Goal: Information Seeking & Learning: Learn about a topic

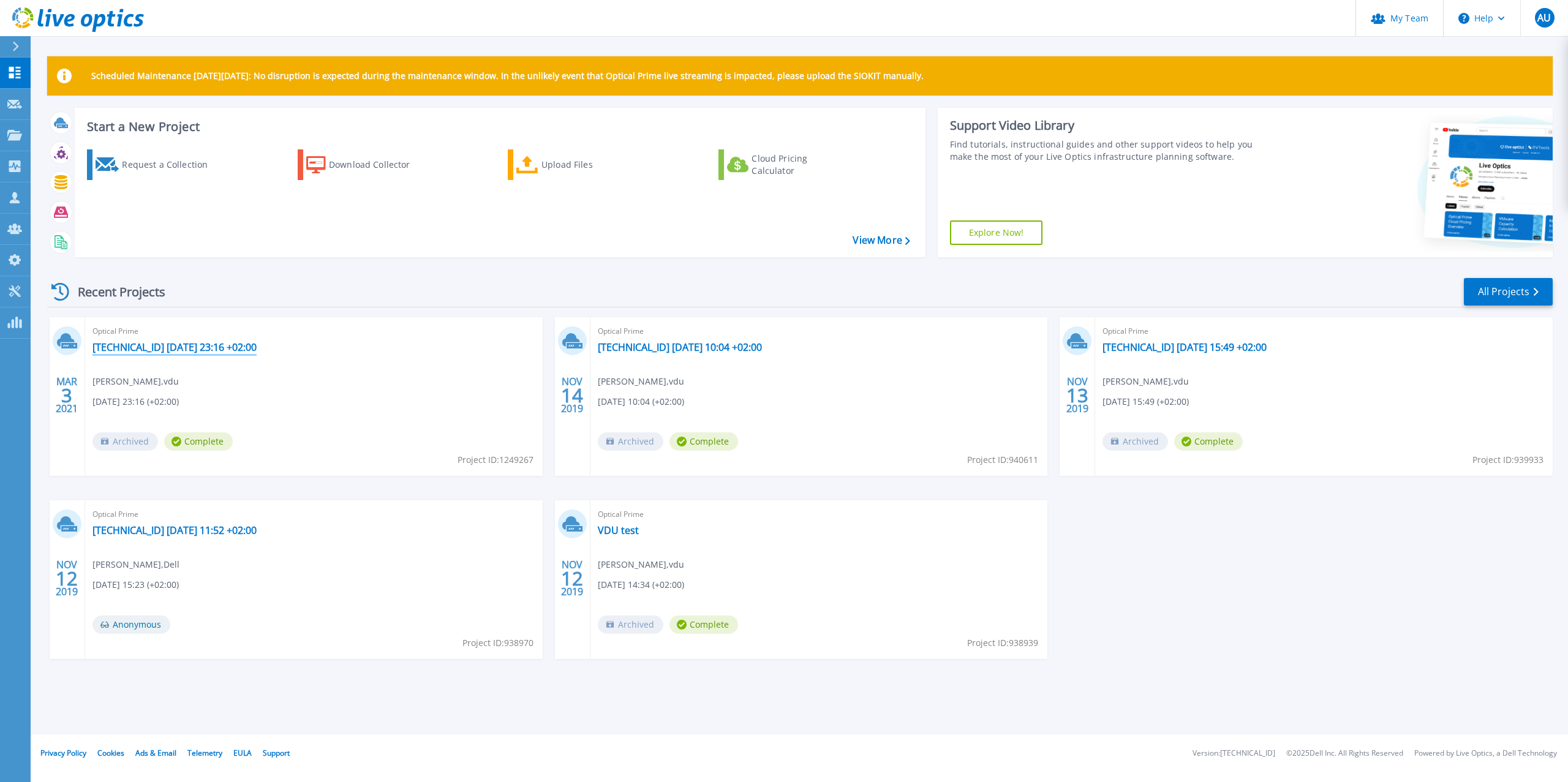
click at [217, 348] on link "[TECHNICAL_ID] [DATE] 23:16 +02:00" at bounding box center [174, 347] width 164 height 12
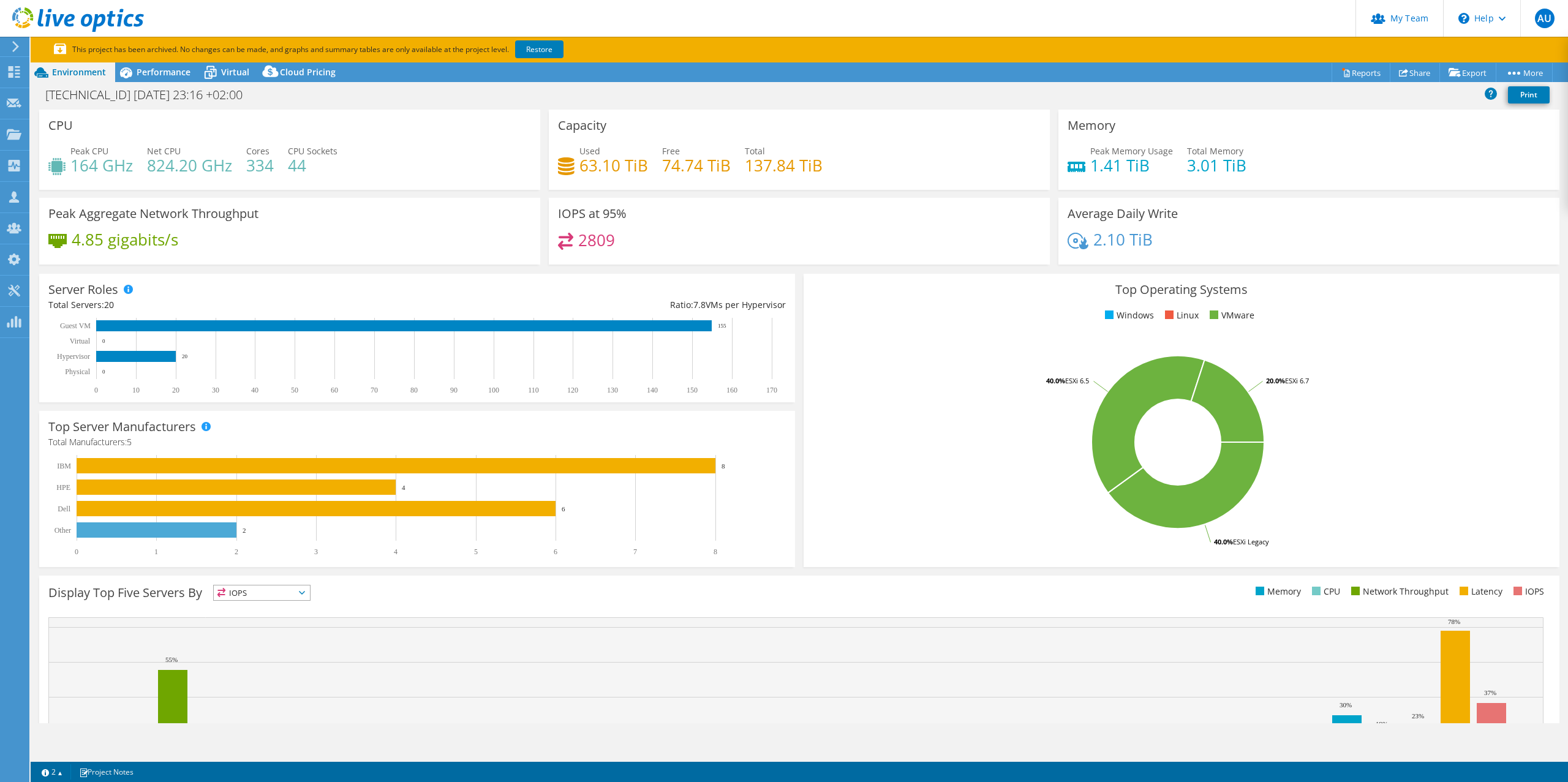
select select "USD"
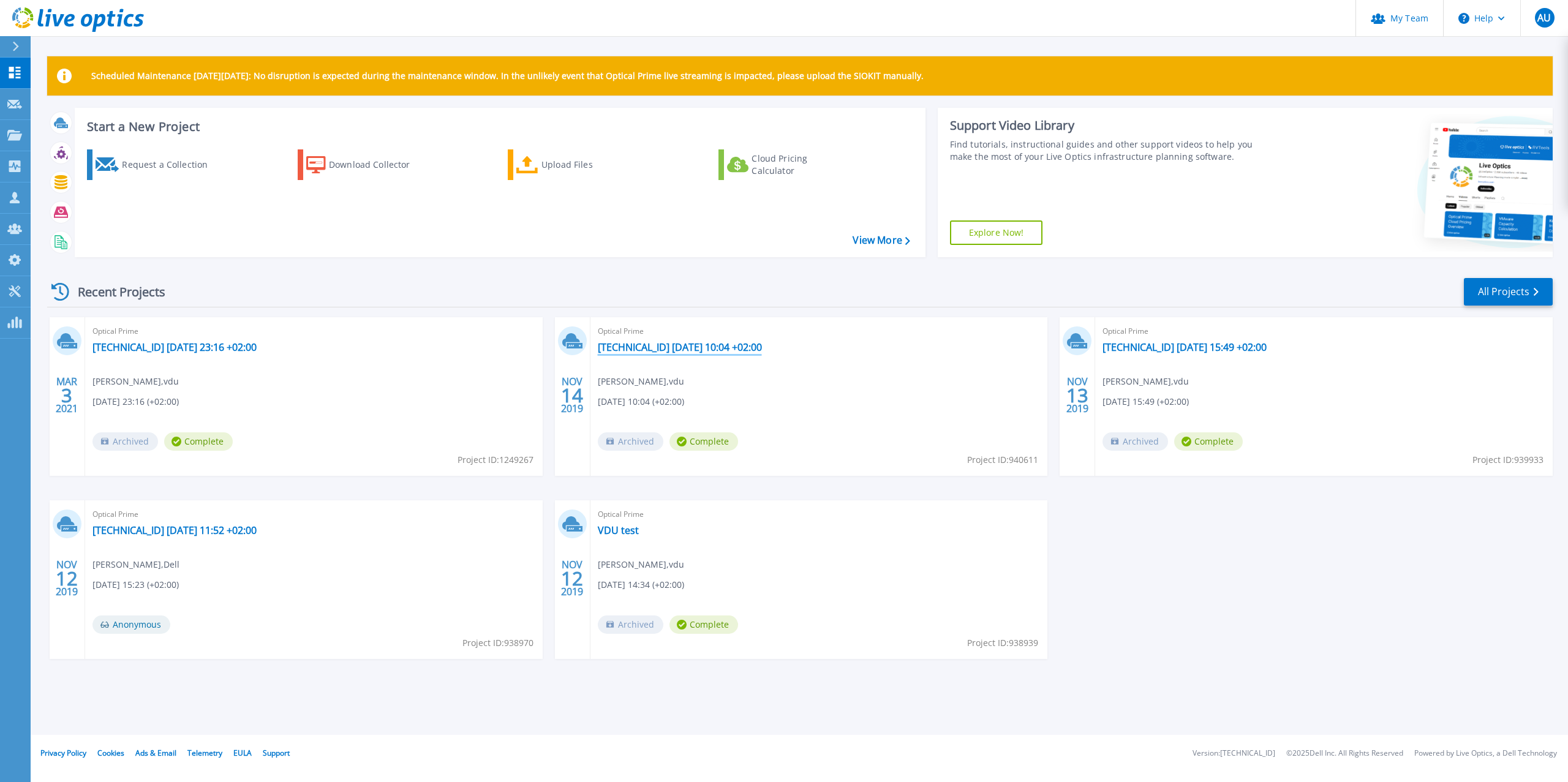
click at [685, 343] on link "[TECHNICAL_ID] [DATE] 10:04 +02:00" at bounding box center [680, 347] width 164 height 12
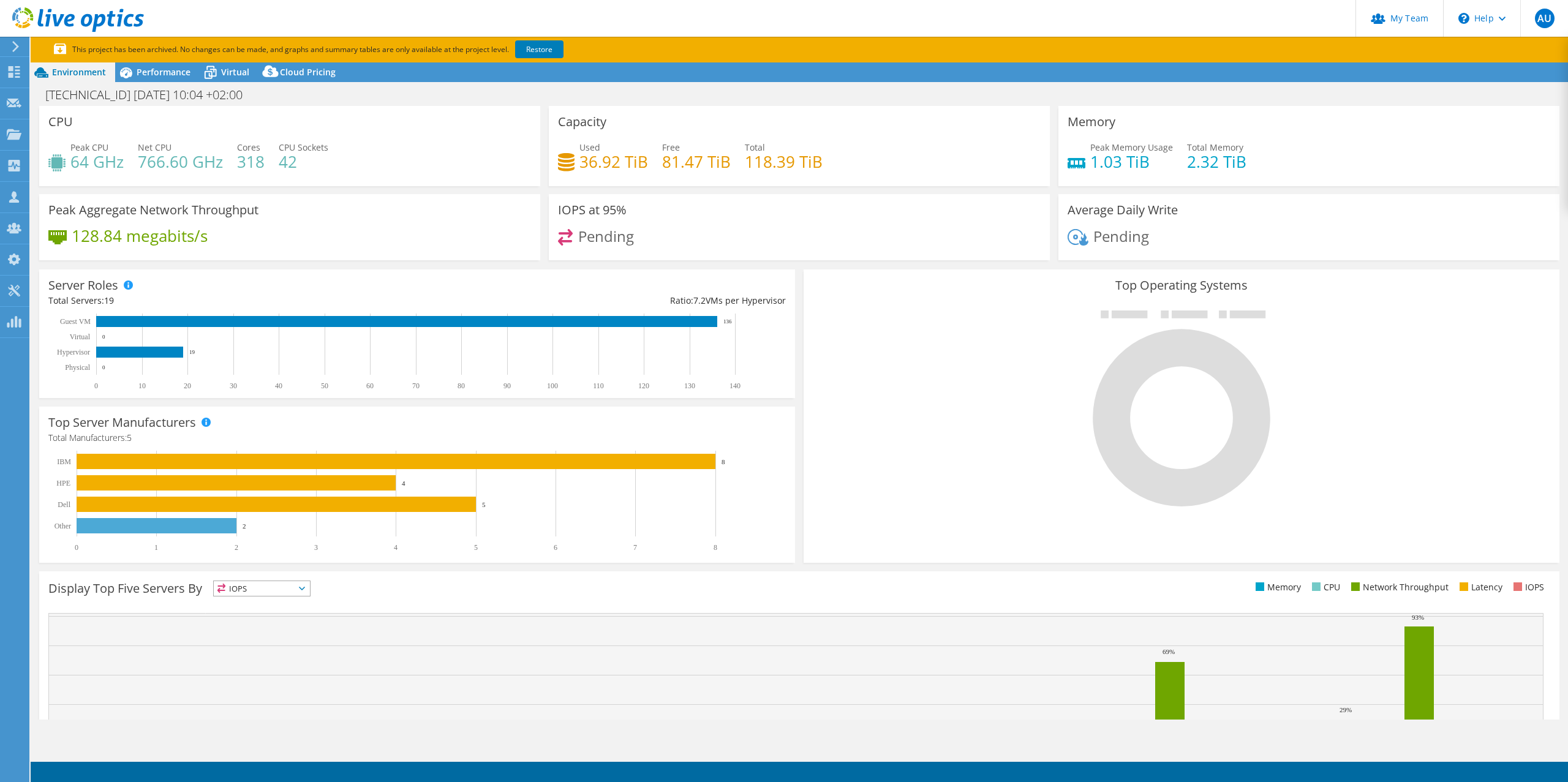
select select "USD"
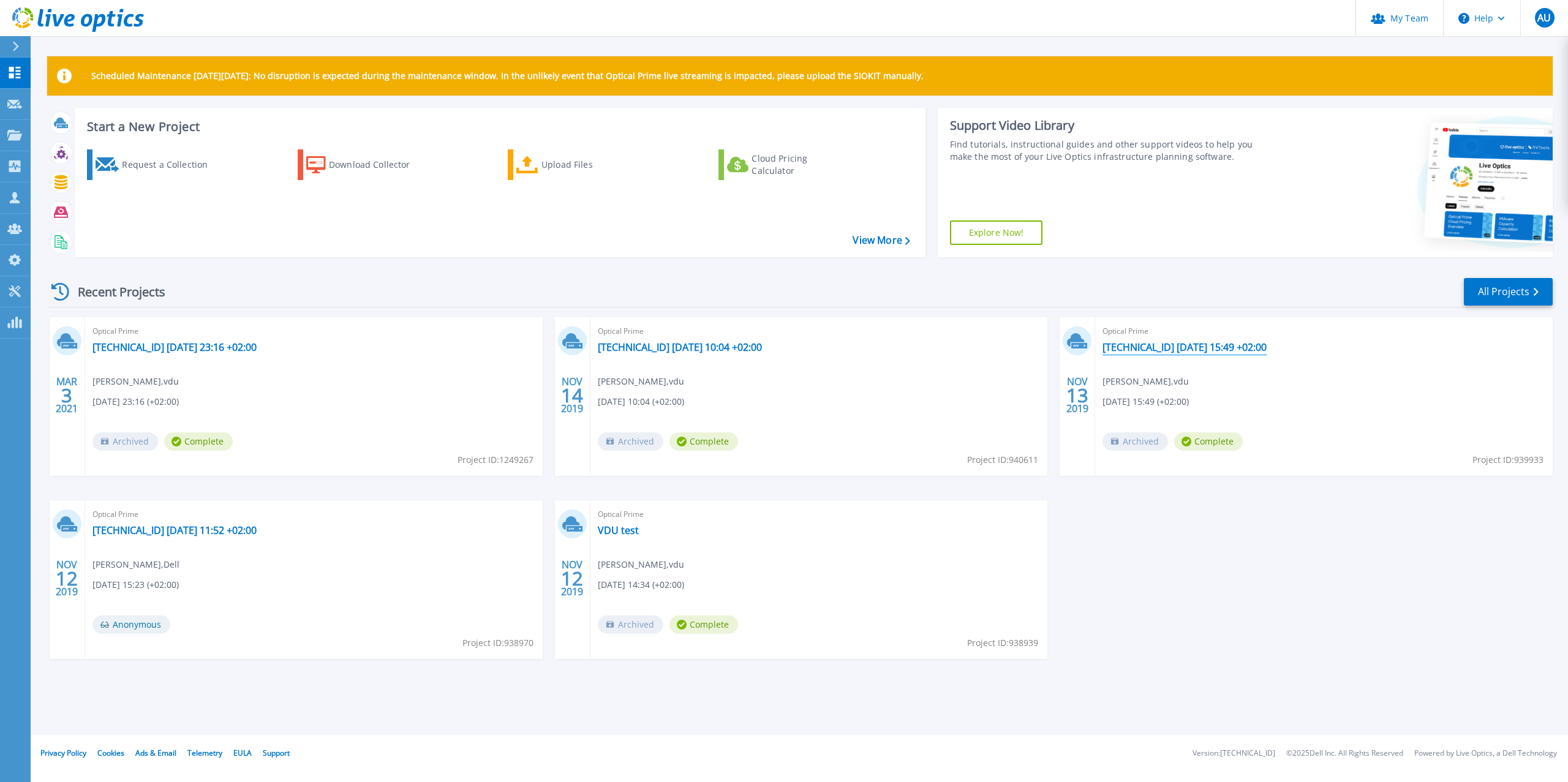
click at [1176, 350] on link "[TECHNICAL_ID] [DATE] 15:49 +02:00" at bounding box center [1184, 347] width 164 height 12
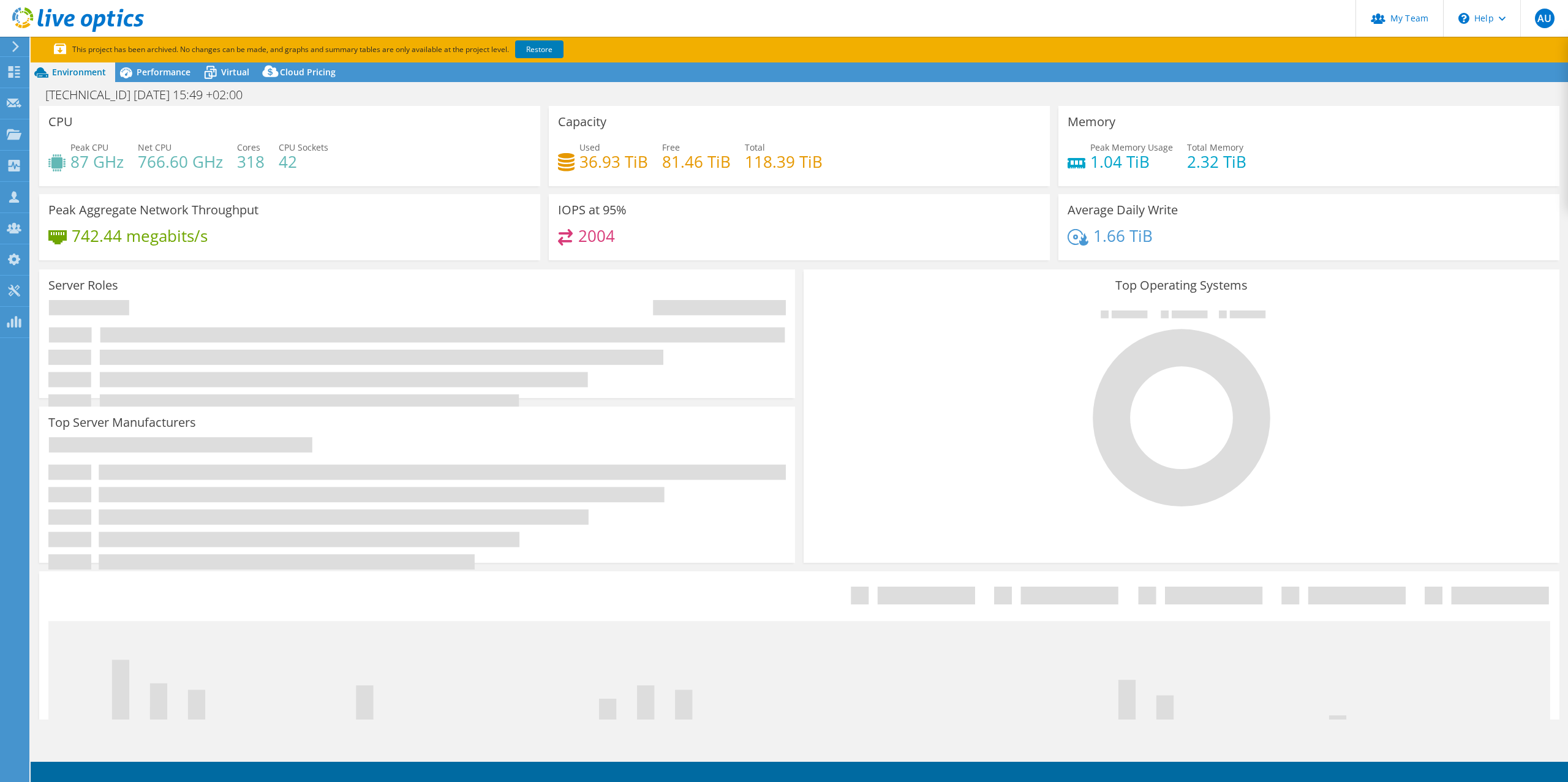
select select "USD"
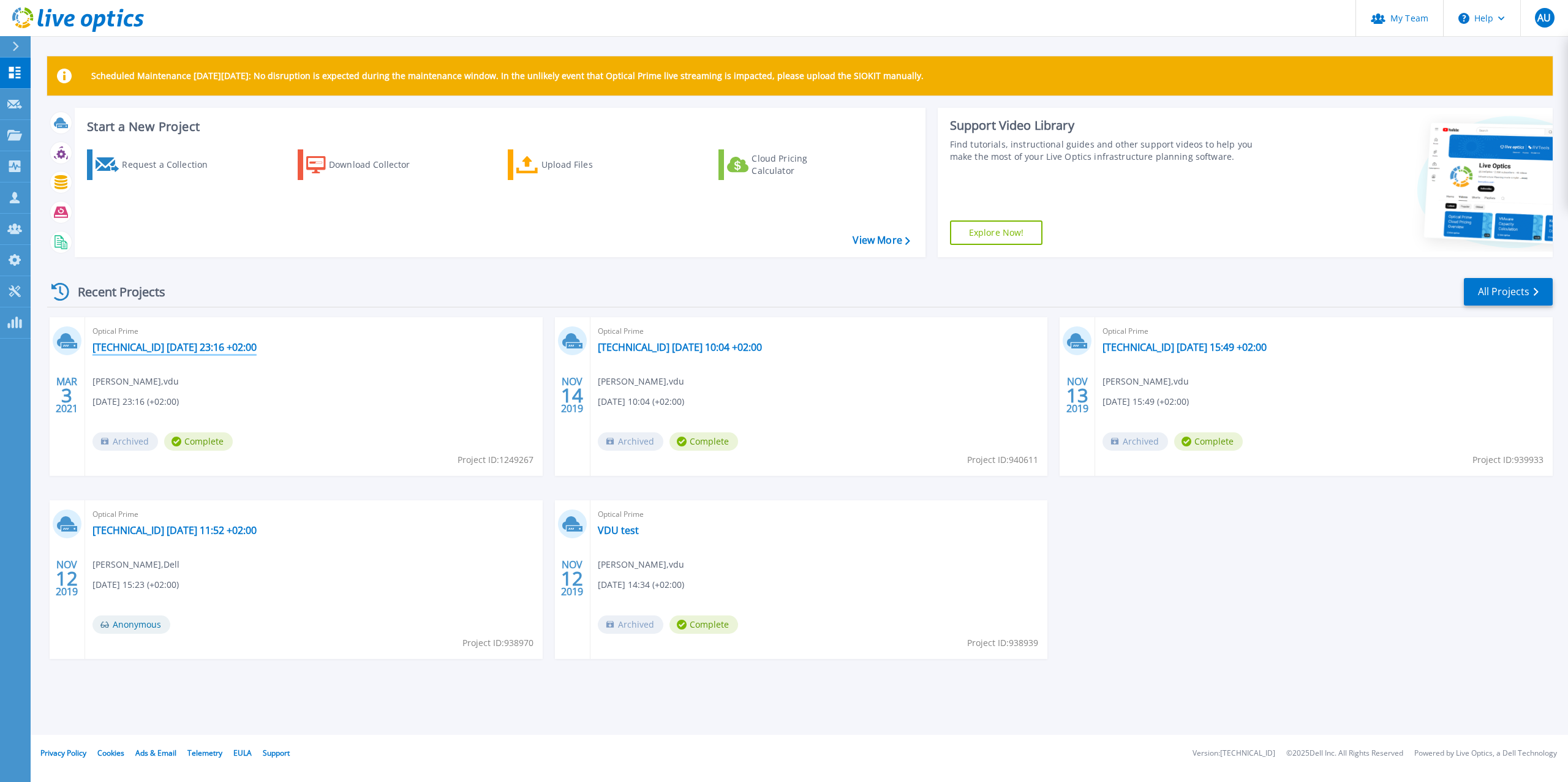
click at [167, 350] on link "[TECHNICAL_ID] [DATE] 23:16 +02:00" at bounding box center [174, 347] width 164 height 12
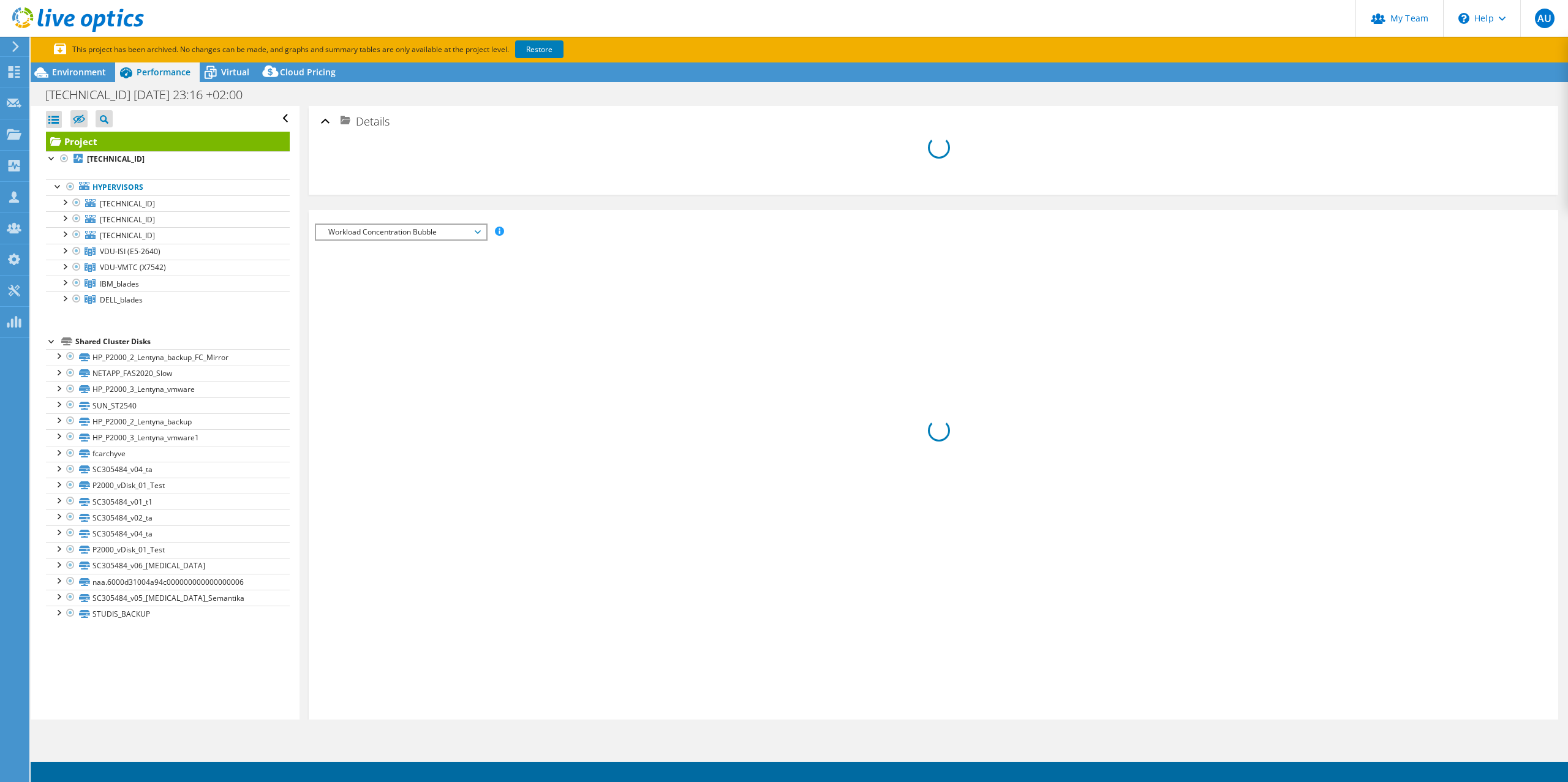
select select "USD"
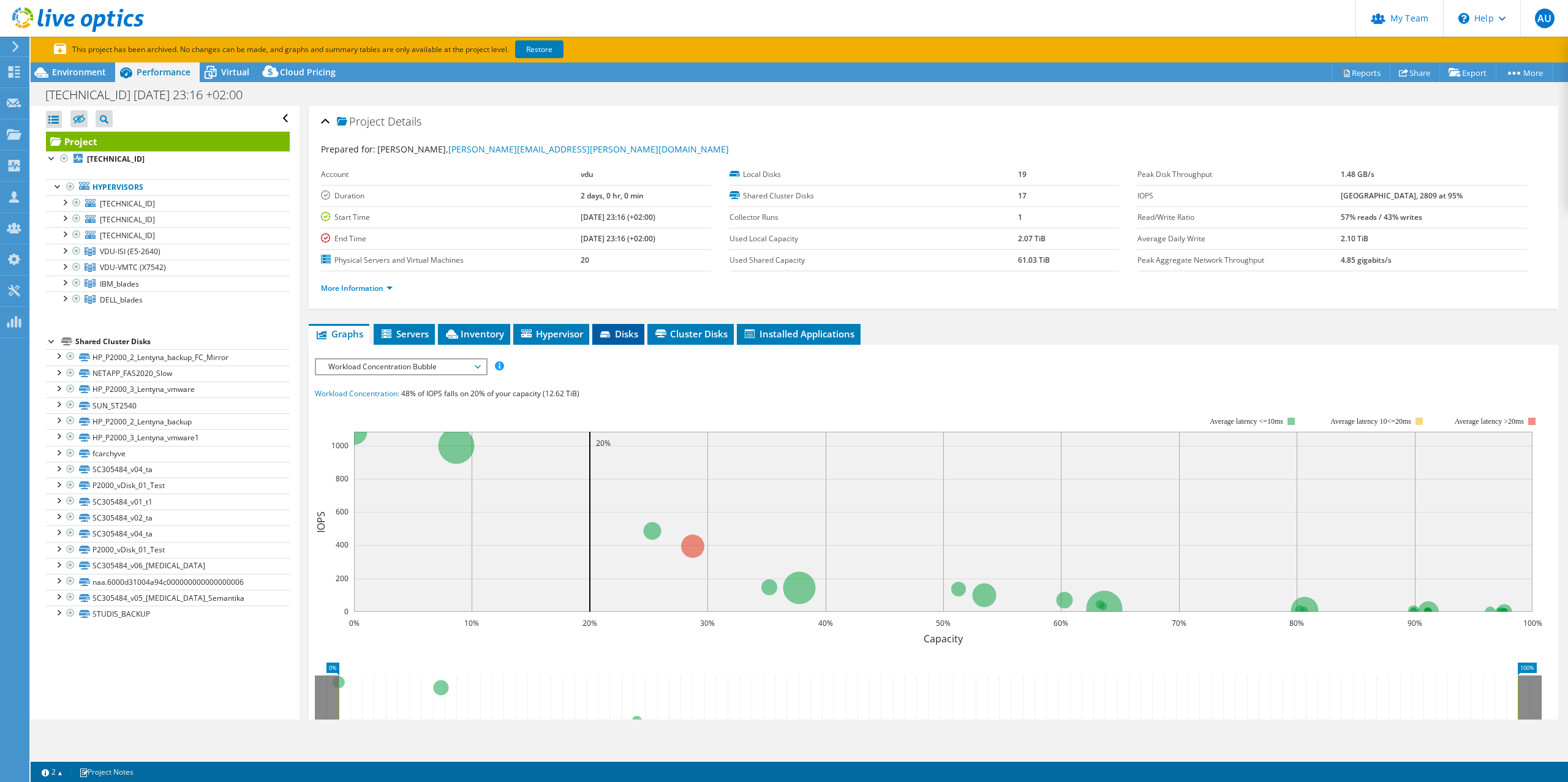
click at [606, 335] on icon at bounding box center [605, 334] width 10 height 6
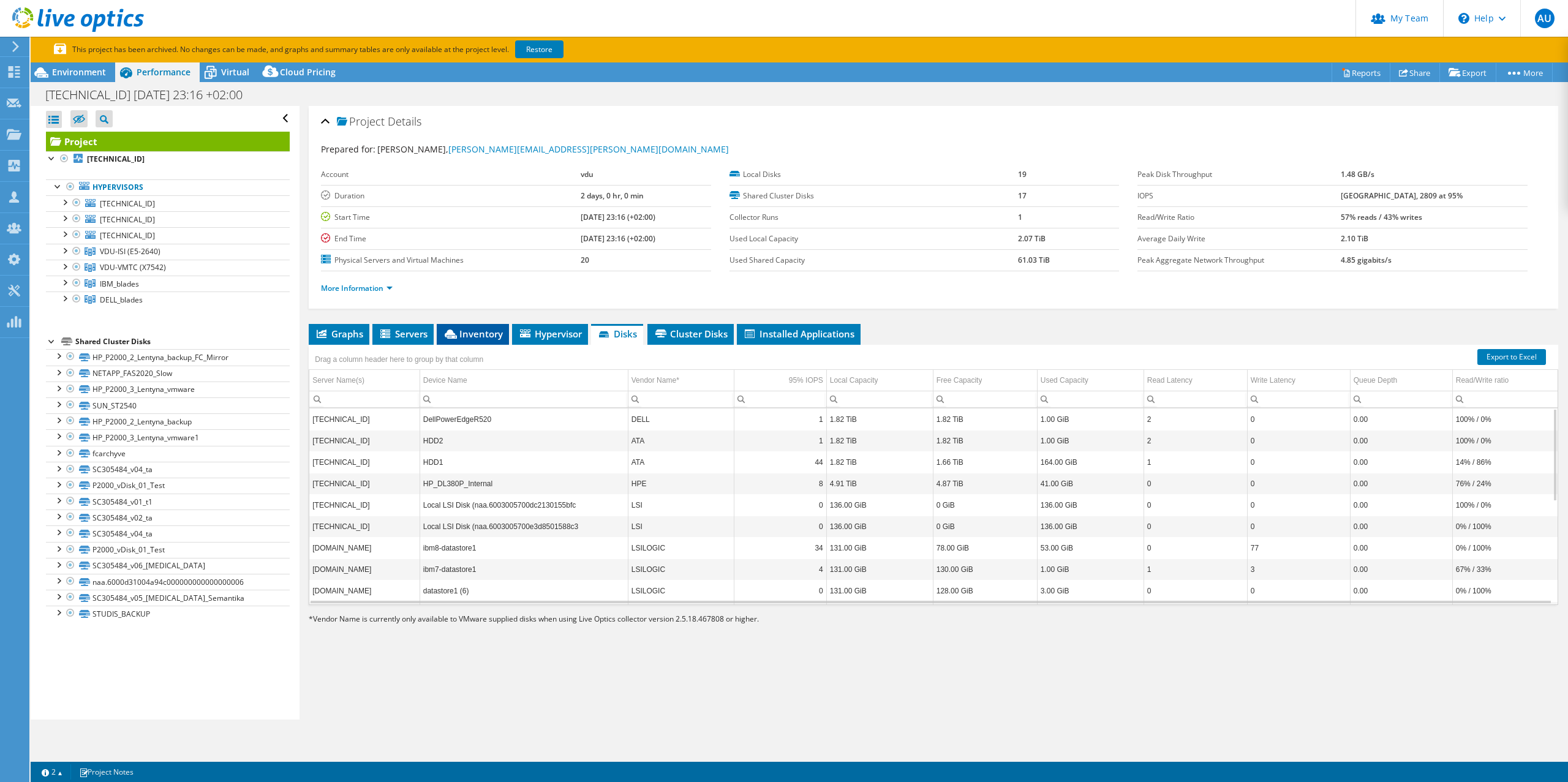
click at [461, 337] on span "Inventory" at bounding box center [473, 333] width 60 height 12
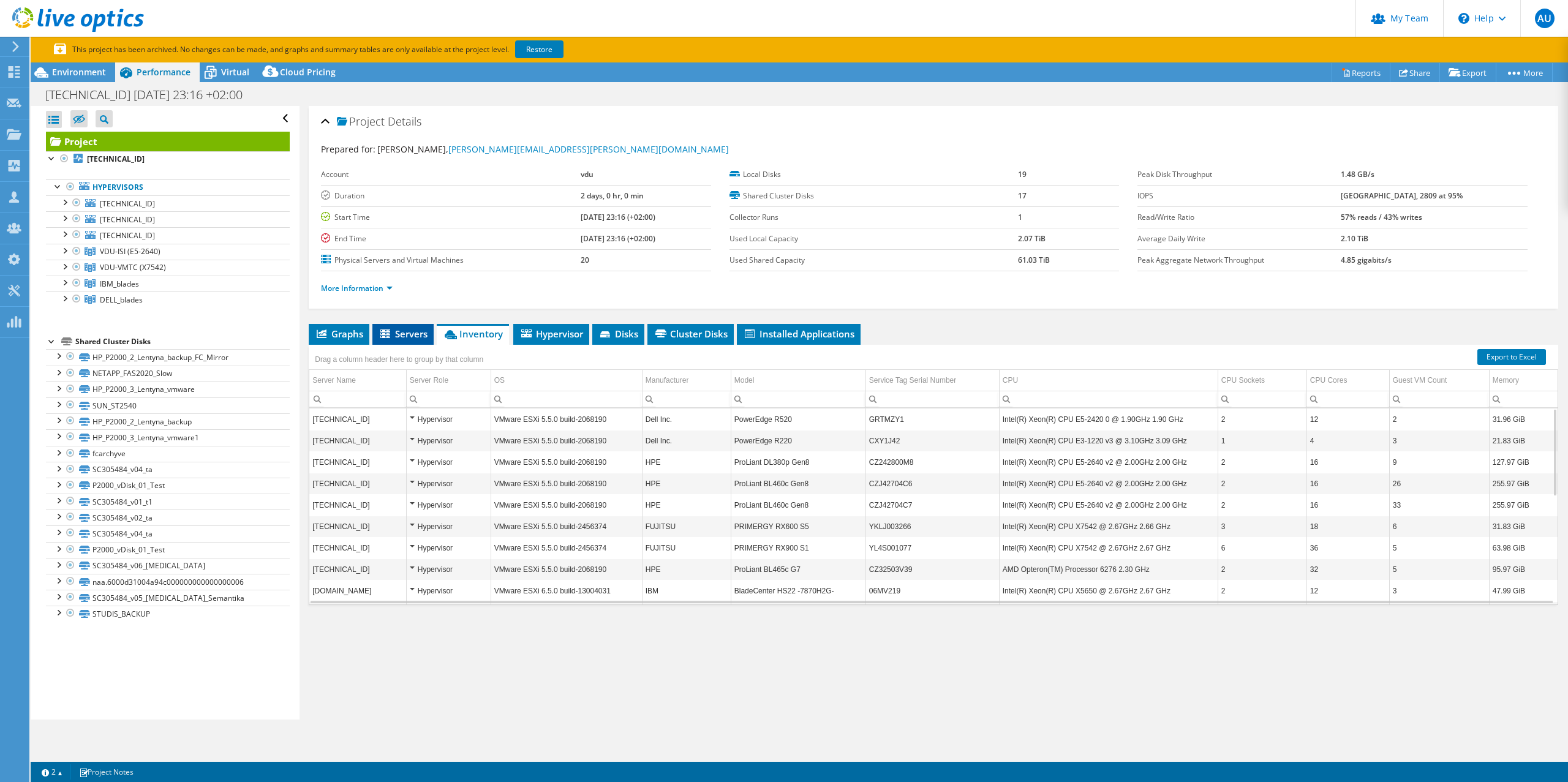
click at [394, 335] on span "Servers" at bounding box center [403, 333] width 49 height 12
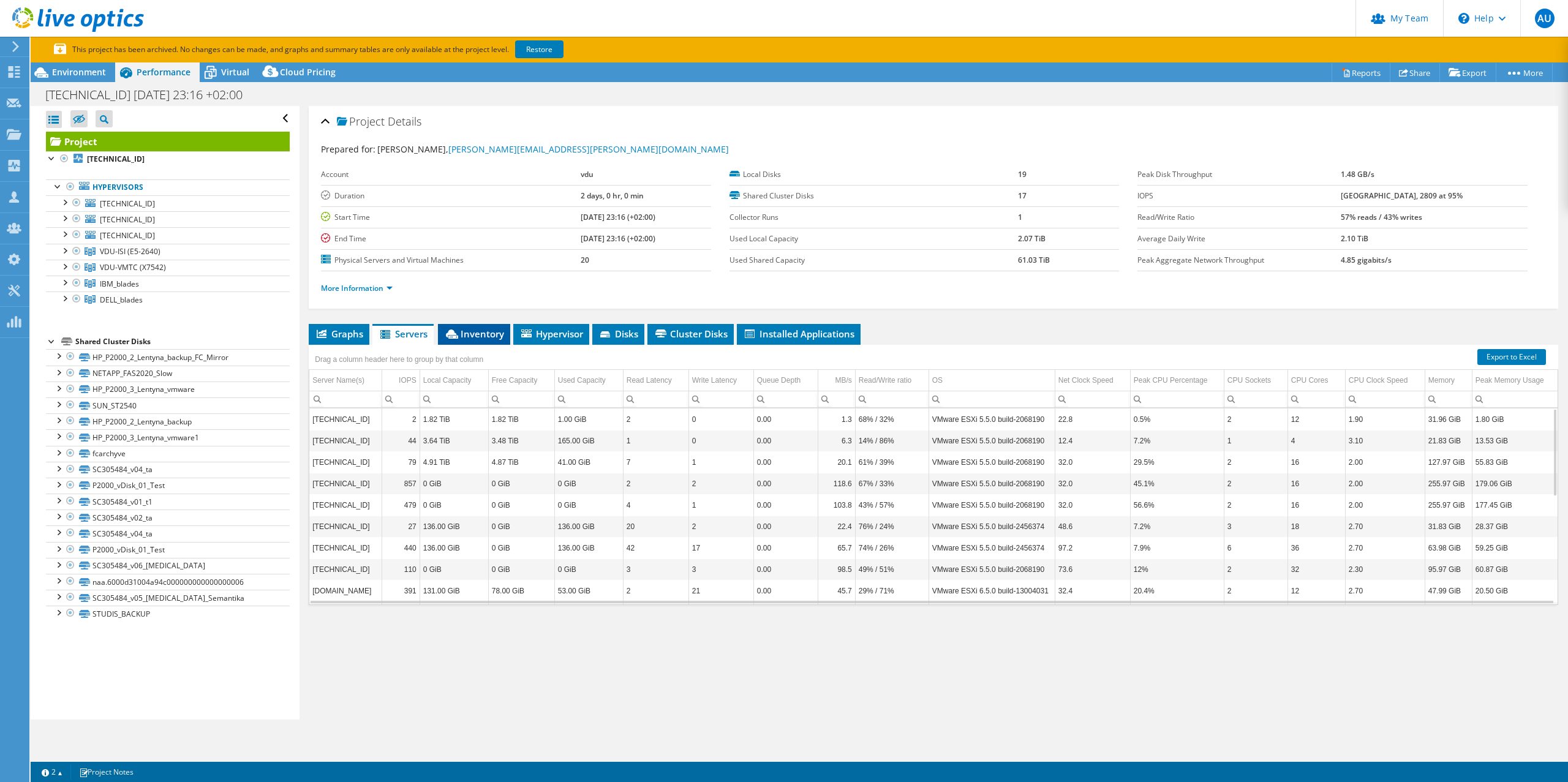
click at [477, 332] on span "Inventory" at bounding box center [474, 333] width 60 height 12
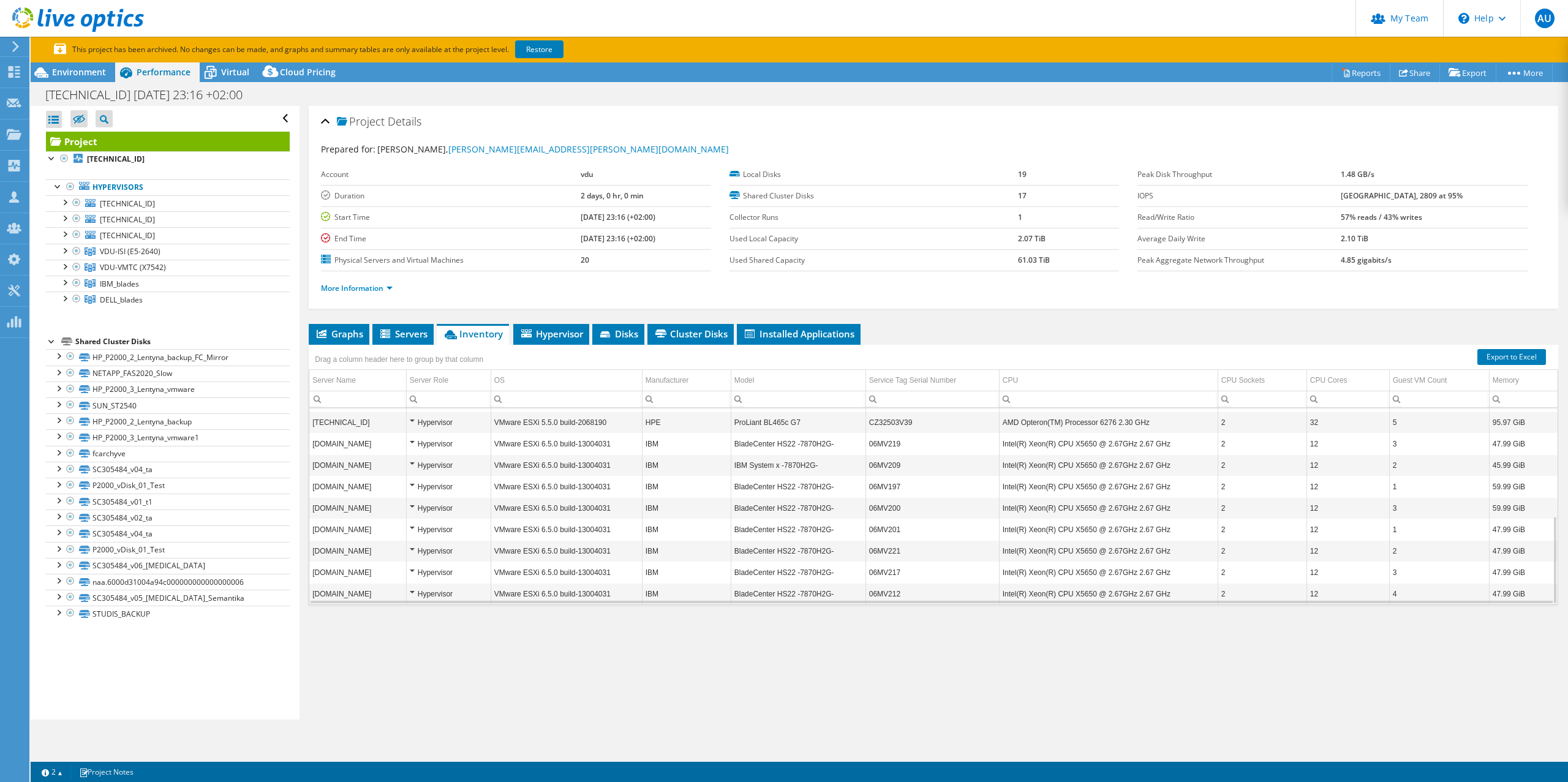
scroll to position [239, 0]
drag, startPoint x: 325, startPoint y: 586, endPoint x: 359, endPoint y: 588, distance: 34.1
click at [359, 588] on td "[DOMAIN_NAME]" at bounding box center [357, 588] width 97 height 21
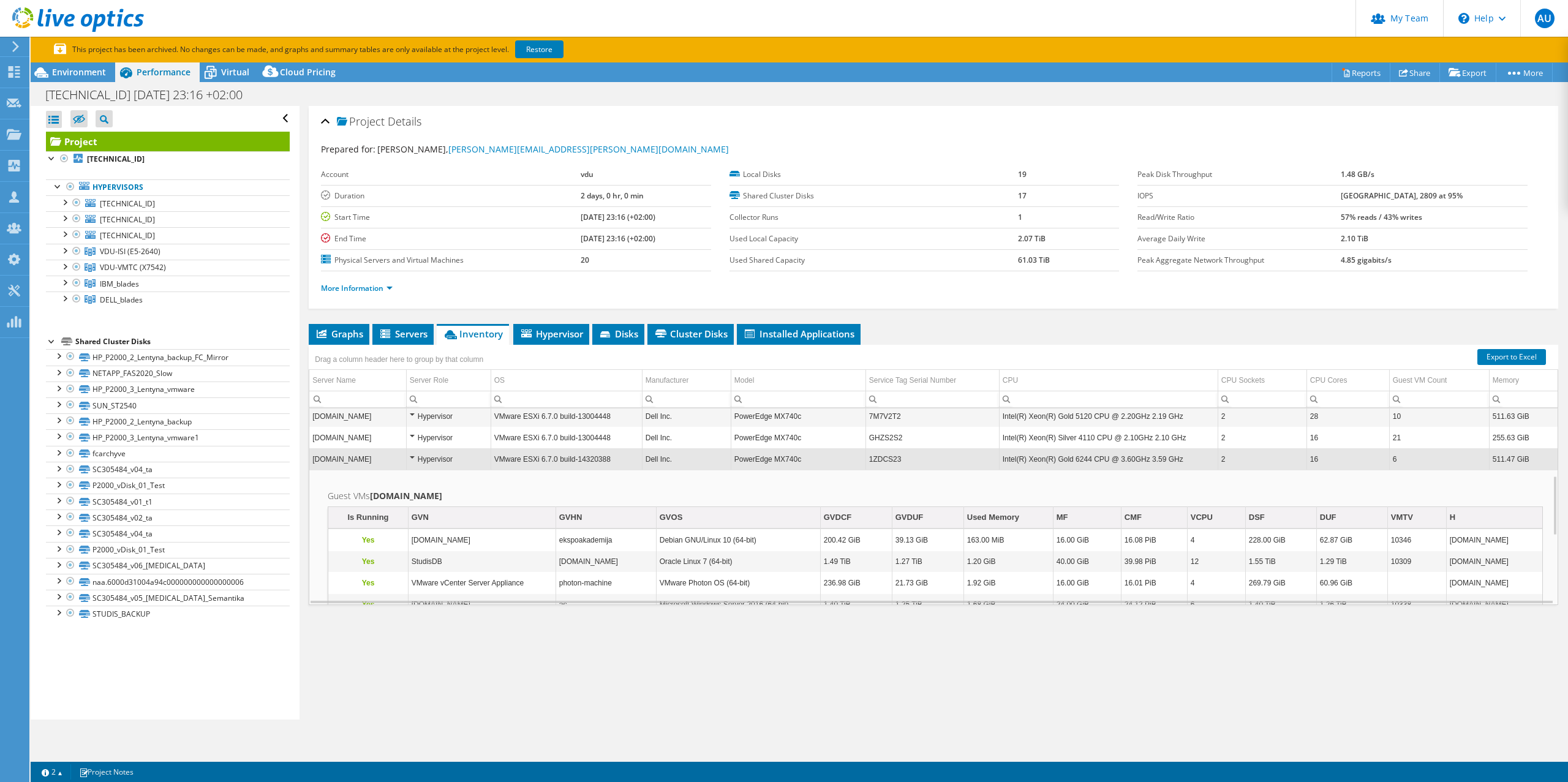
scroll to position [221, 0]
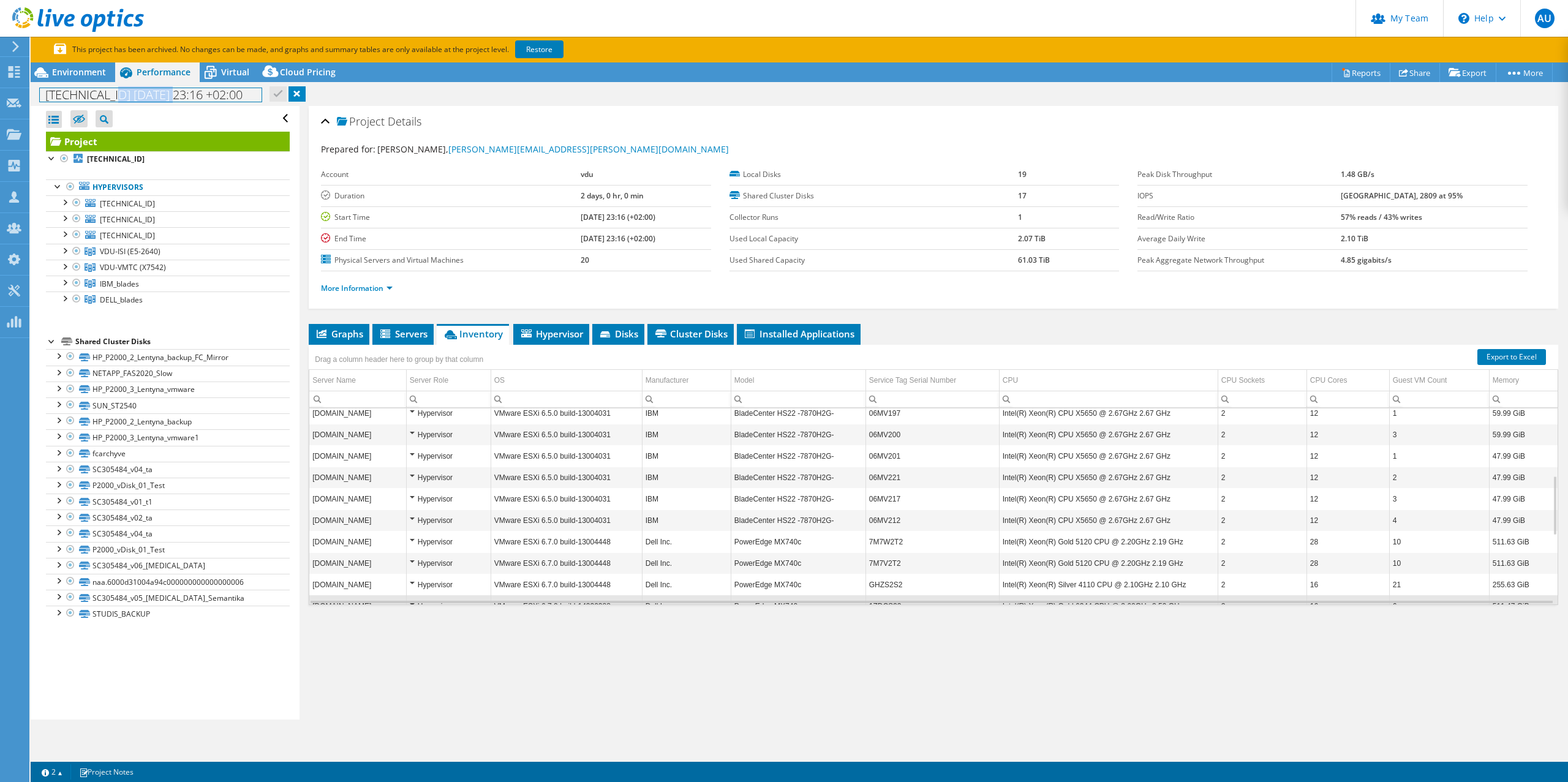
drag, startPoint x: 112, startPoint y: 98, endPoint x: 177, endPoint y: 102, distance: 65.1
click at [177, 102] on h1 "[TECHNICAL_ID] [DATE] 23:16 +02:00" at bounding box center [150, 95] width 221 height 14
click at [68, 302] on div at bounding box center [64, 297] width 12 height 12
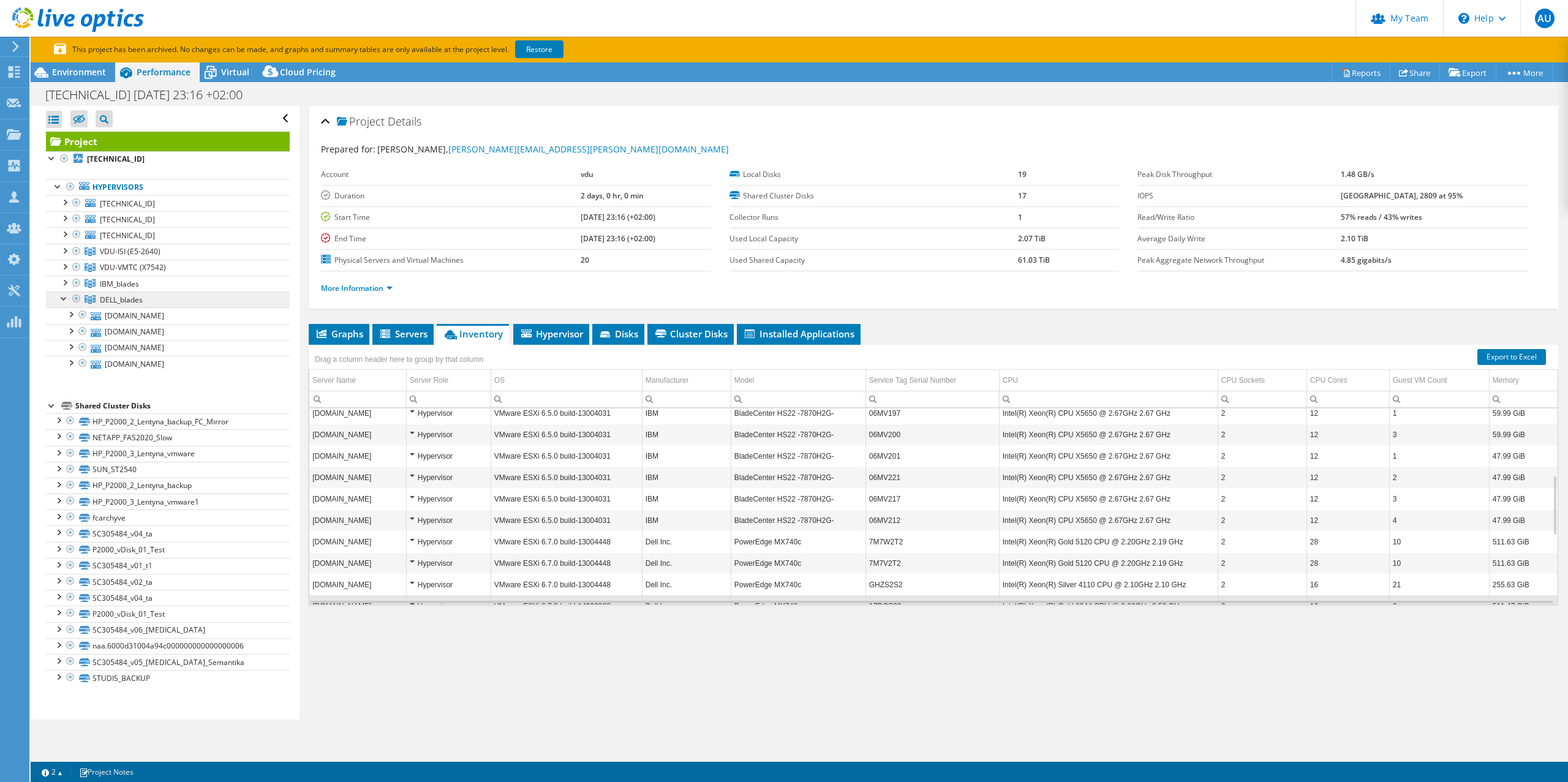
click at [56, 298] on link "DELL_blades" at bounding box center [168, 299] width 244 height 16
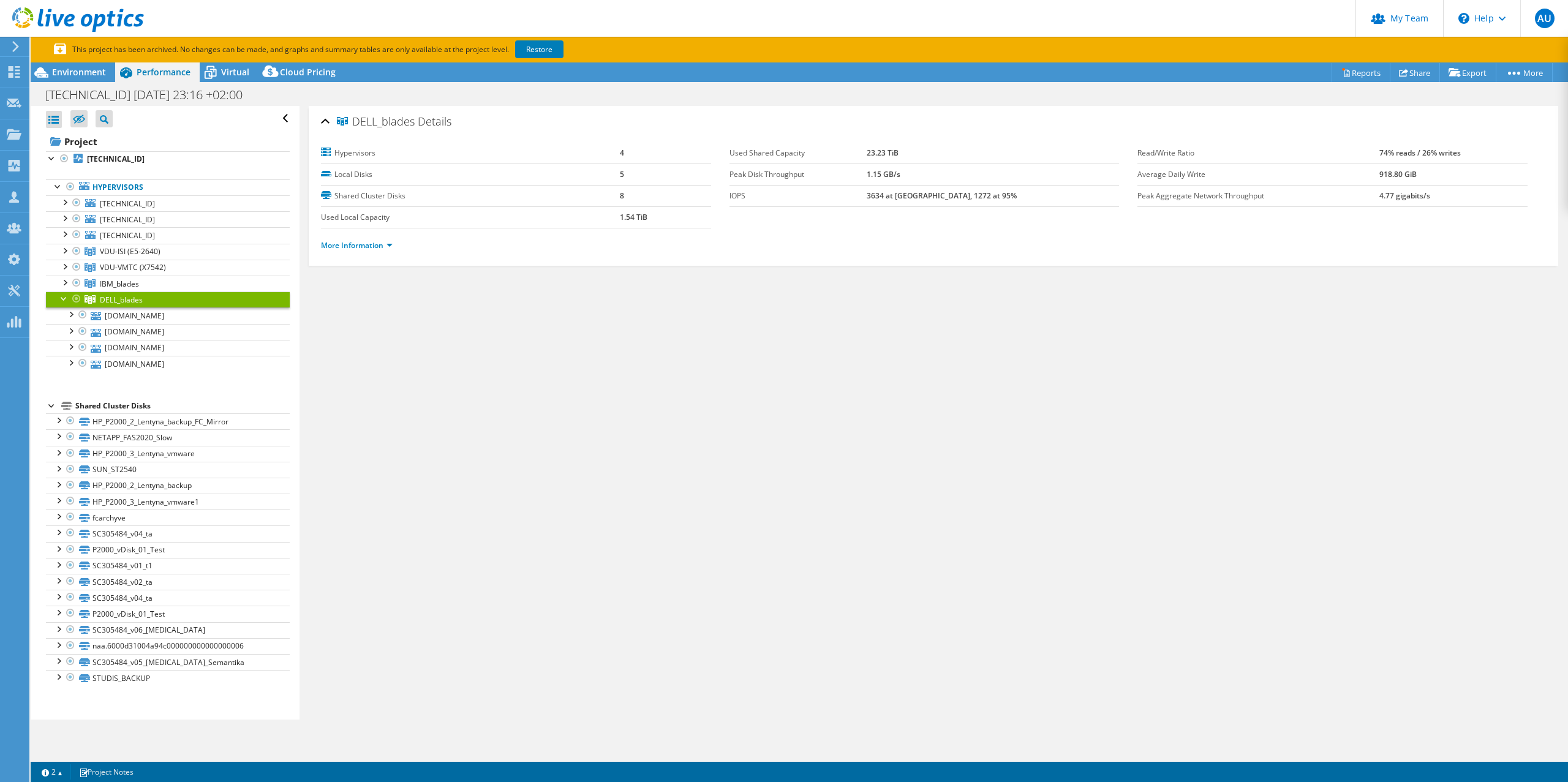
click at [59, 298] on div at bounding box center [64, 297] width 12 height 12
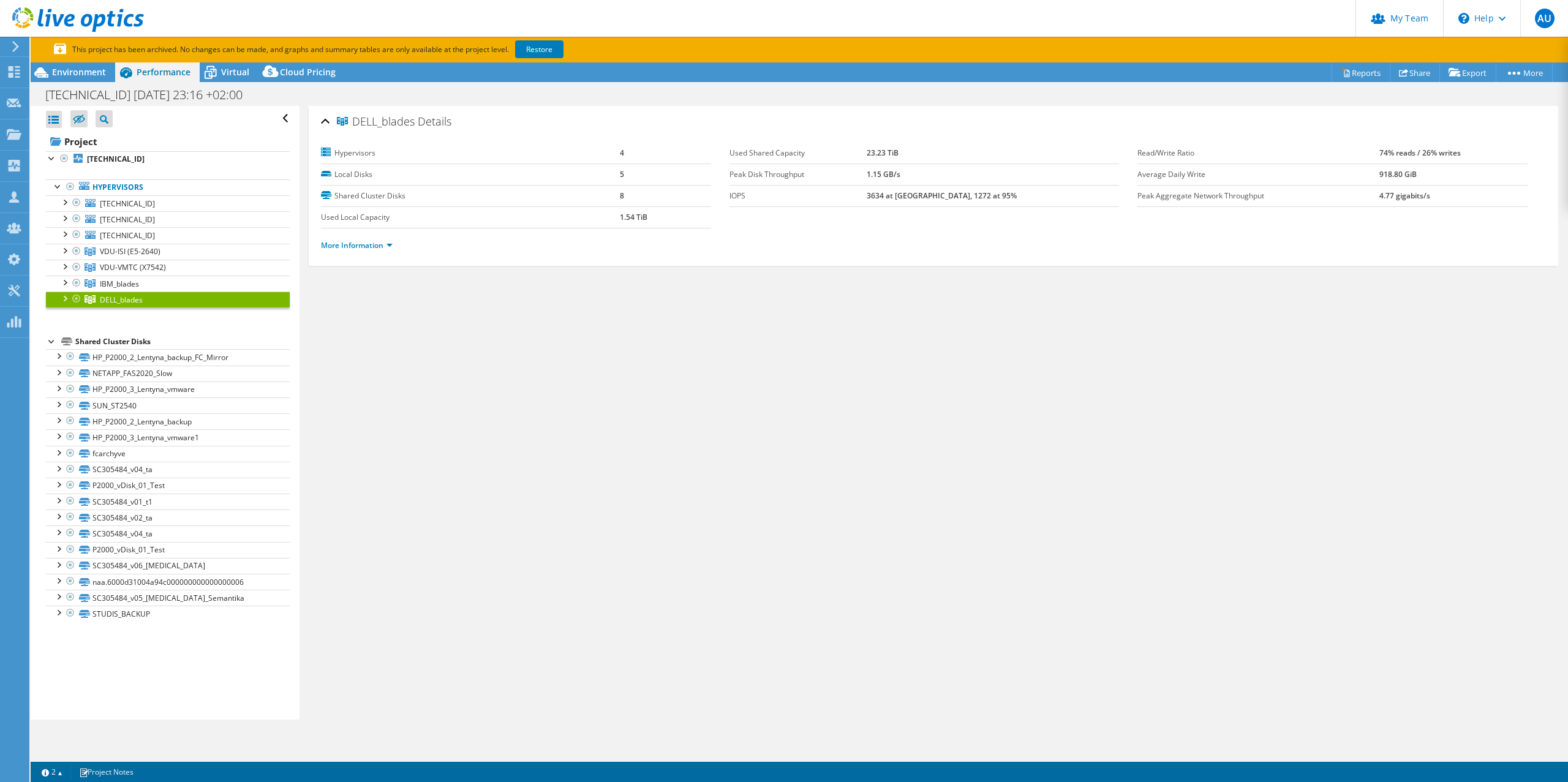
click at [59, 298] on div at bounding box center [64, 297] width 12 height 12
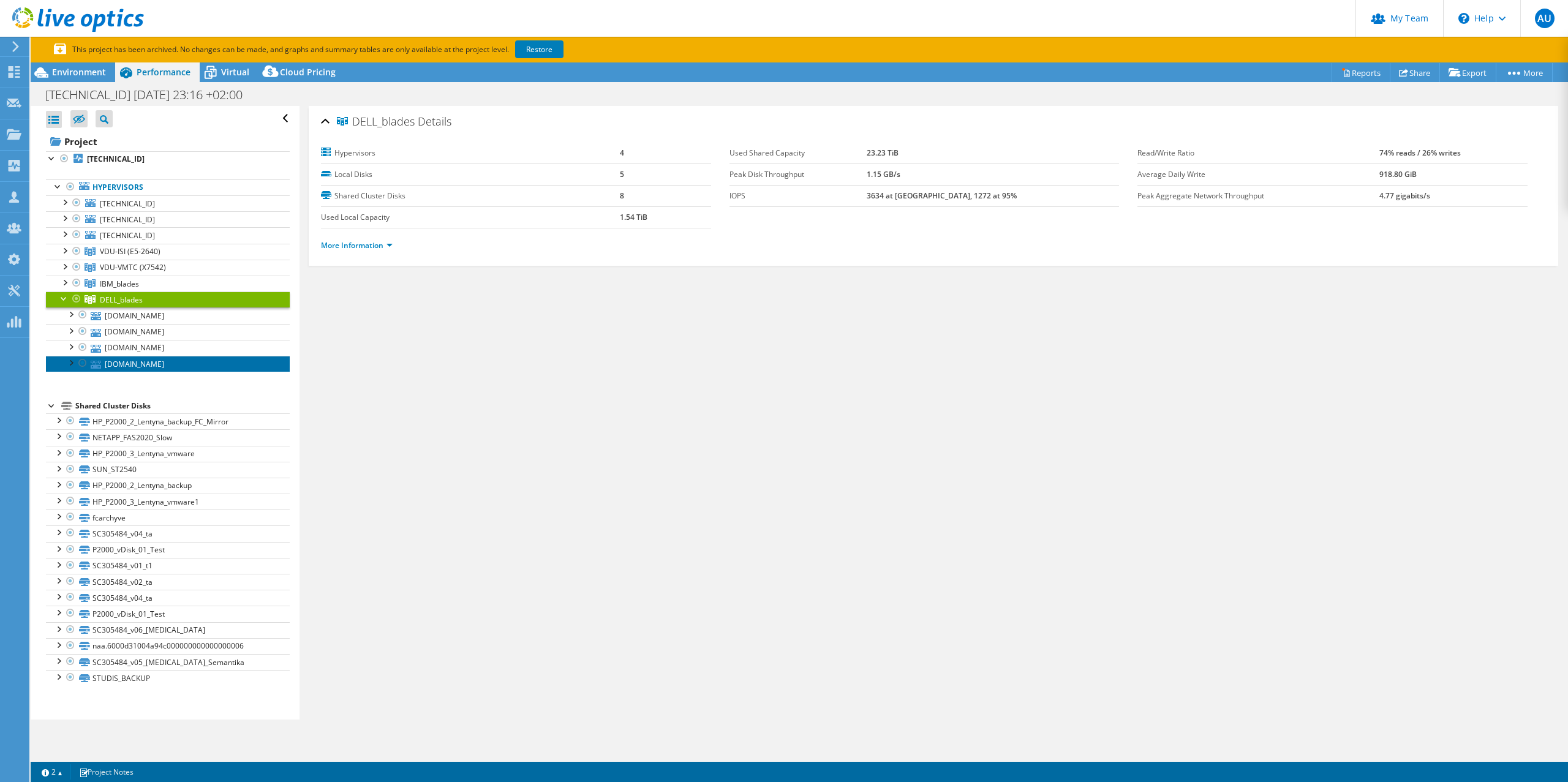
click at [164, 367] on link "[DOMAIN_NAME]" at bounding box center [168, 364] width 244 height 16
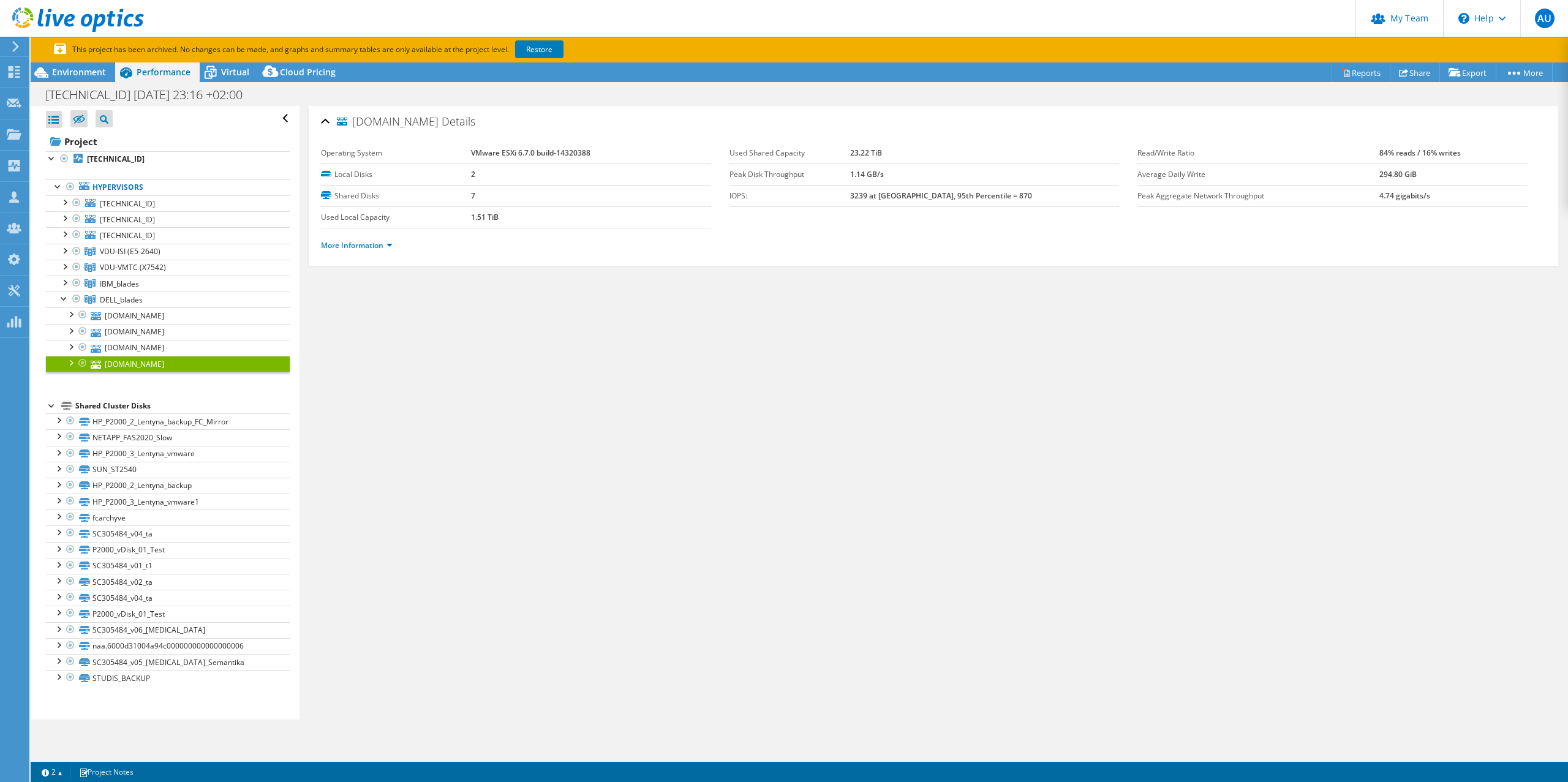
drag, startPoint x: 355, startPoint y: 120, endPoint x: 446, endPoint y: 125, distance: 91.1
click at [439, 125] on span "[DOMAIN_NAME]" at bounding box center [387, 122] width 102 height 12
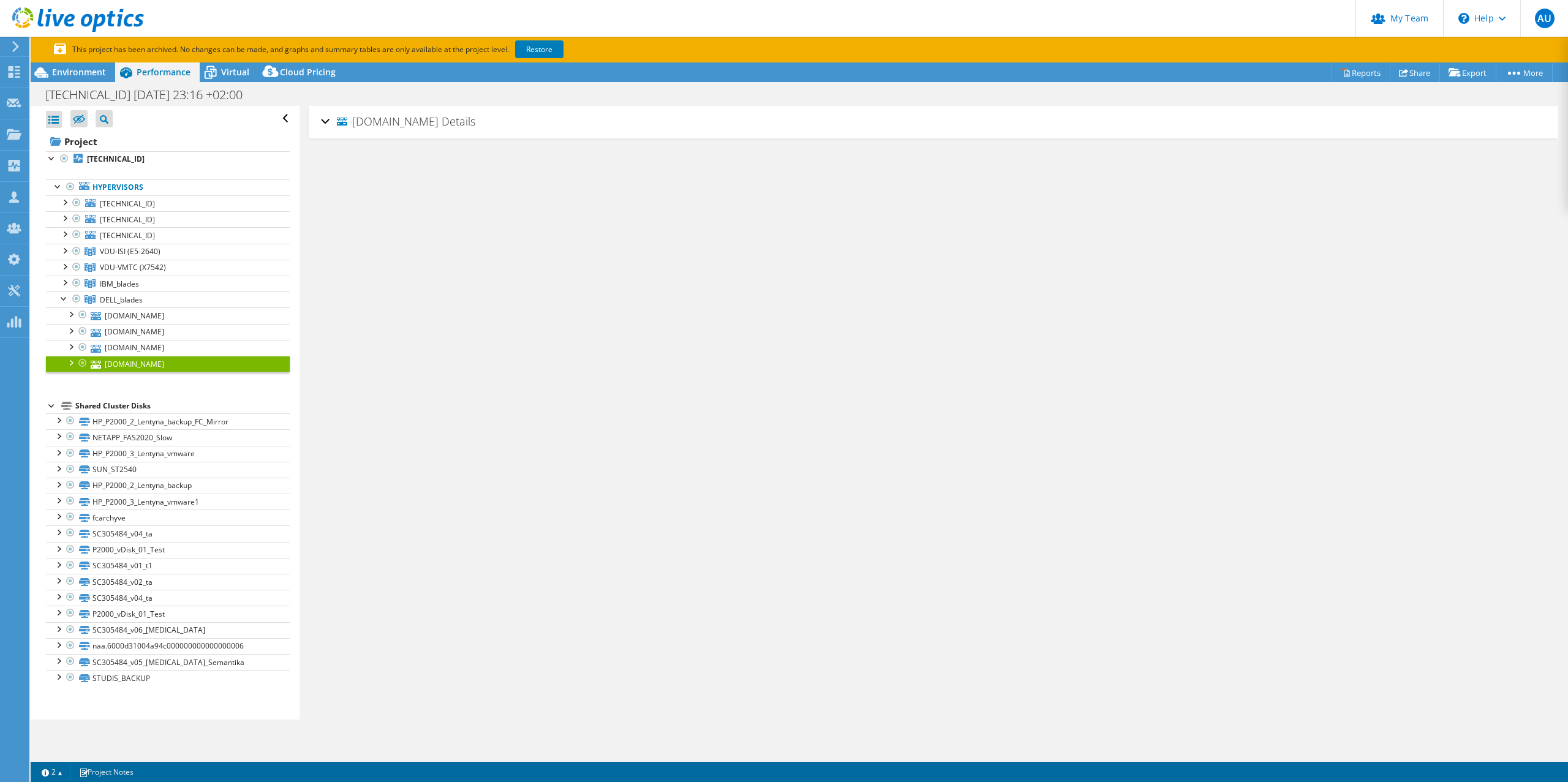
copy span "[DOMAIN_NAME]"
